Goal: Task Accomplishment & Management: Manage account settings

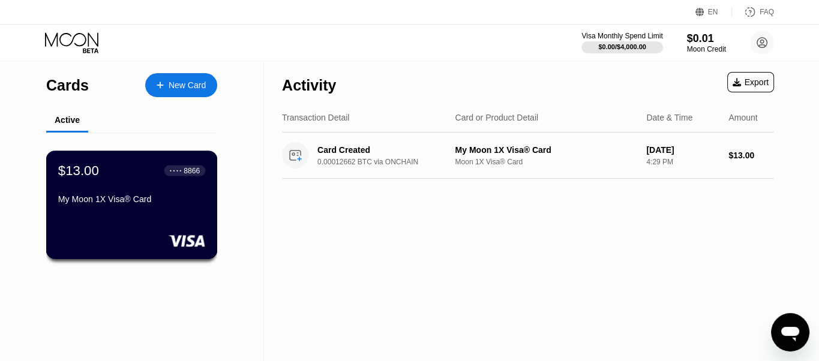
click at [175, 195] on div "$13.00 ● ● ● ● 8866 My Moon 1X Visa® Card" at bounding box center [131, 186] width 147 height 46
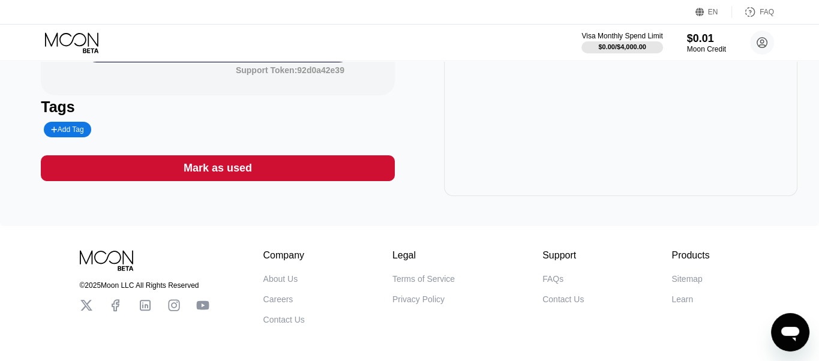
scroll to position [277, 0]
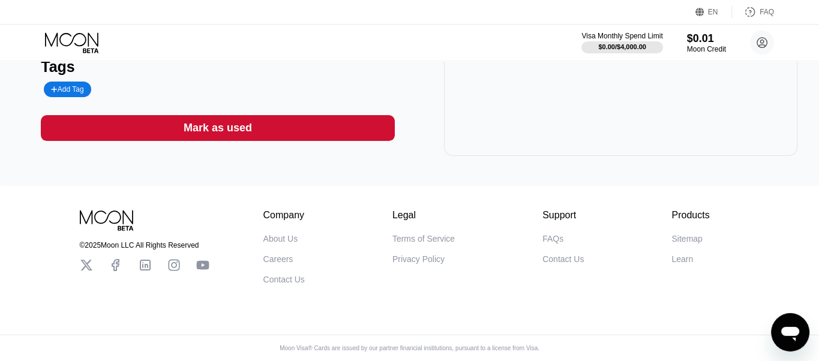
click at [259, 123] on div "Mark as used" at bounding box center [218, 128] width 354 height 26
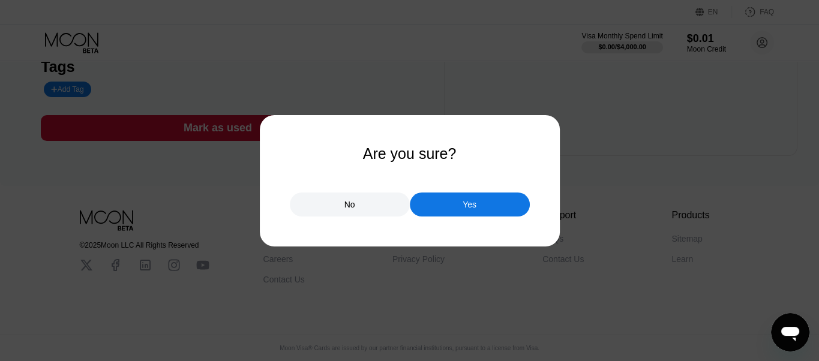
click at [353, 207] on div "No" at bounding box center [350, 204] width 11 height 11
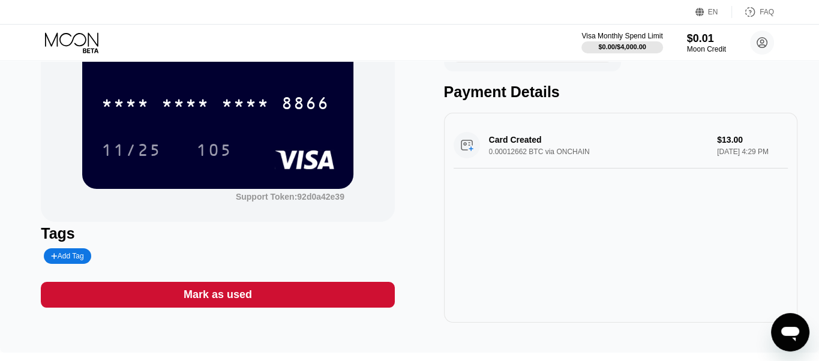
scroll to position [0, 0]
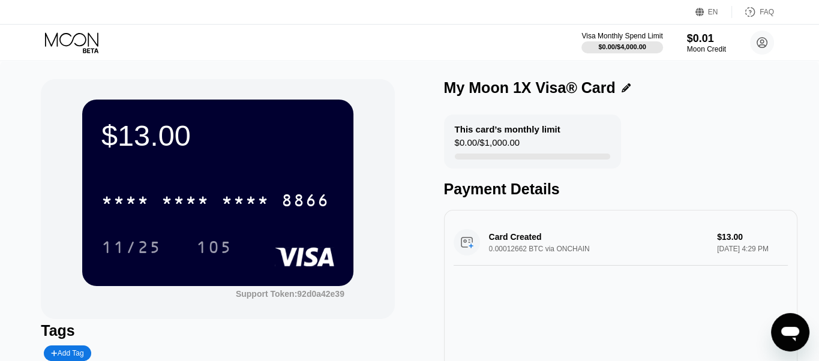
click at [163, 134] on div "$13.00" at bounding box center [217, 136] width 233 height 34
click at [121, 132] on div "$13.00" at bounding box center [217, 136] width 233 height 34
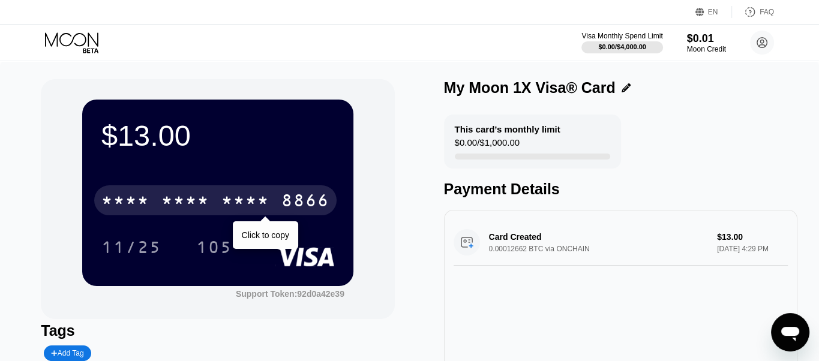
click at [292, 197] on div "8866" at bounding box center [305, 202] width 48 height 19
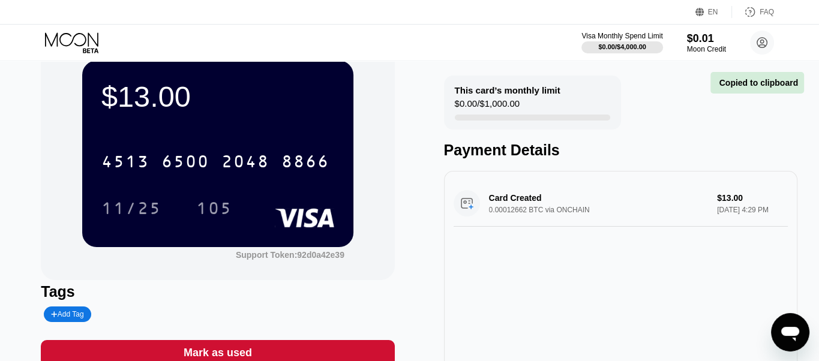
scroll to position [60, 0]
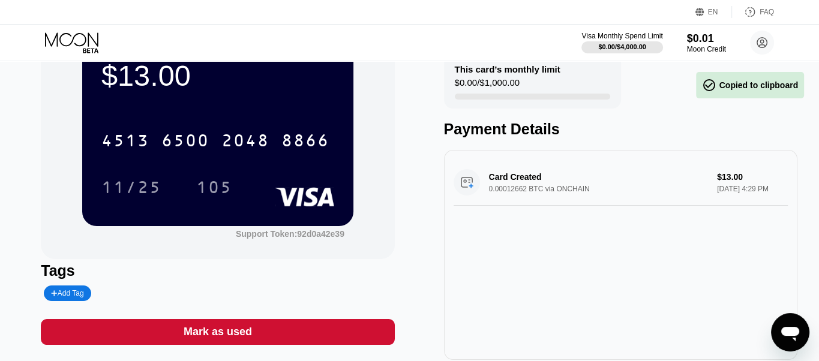
click at [515, 189] on div "Card Created 0.00012662 BTC via ONCHAIN $13.00 [DATE] 4:29 PM" at bounding box center [621, 183] width 334 height 46
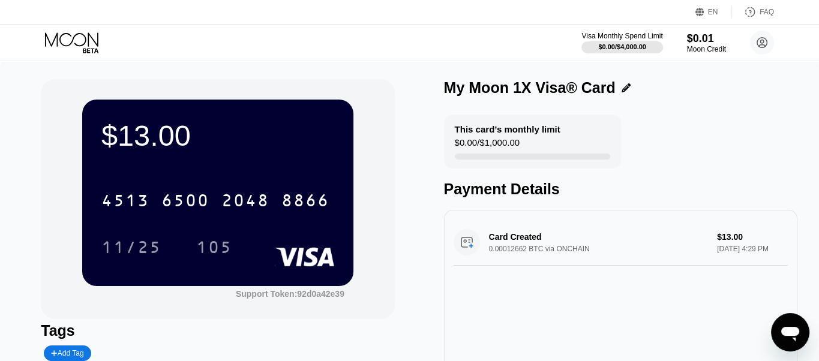
click at [488, 153] on div "$0.00 / $1,000.00" at bounding box center [487, 145] width 65 height 16
click at [756, 40] on circle at bounding box center [762, 43] width 24 height 24
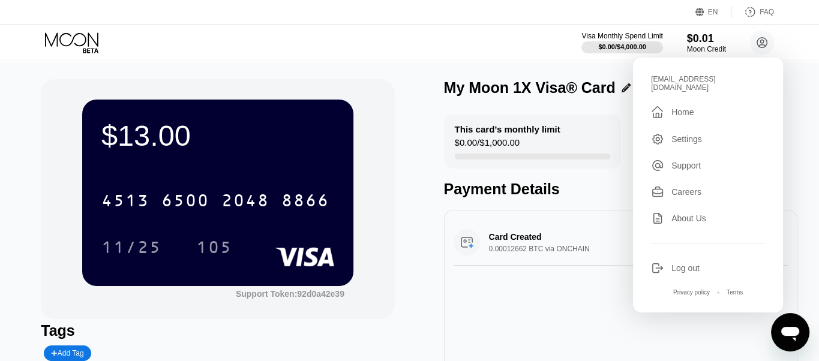
click at [696, 134] on div "Settings" at bounding box center [687, 139] width 31 height 10
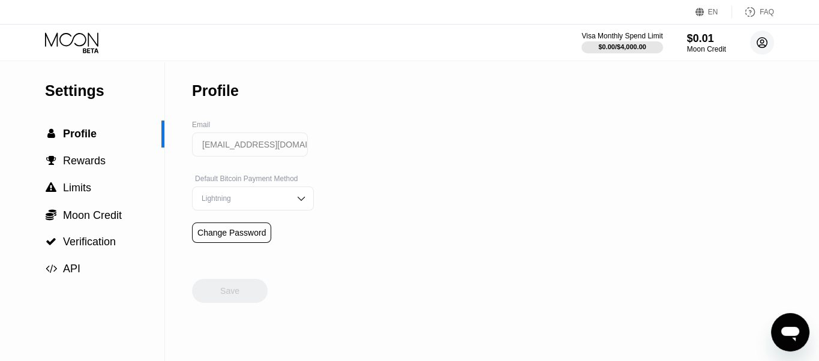
click at [757, 46] on circle at bounding box center [762, 43] width 24 height 24
